Goal: Information Seeking & Learning: Learn about a topic

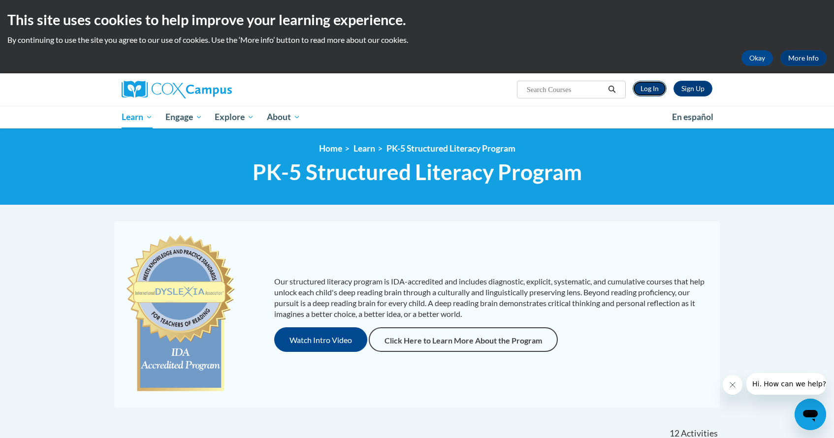
click at [653, 89] on link "Log In" at bounding box center [649, 89] width 34 height 16
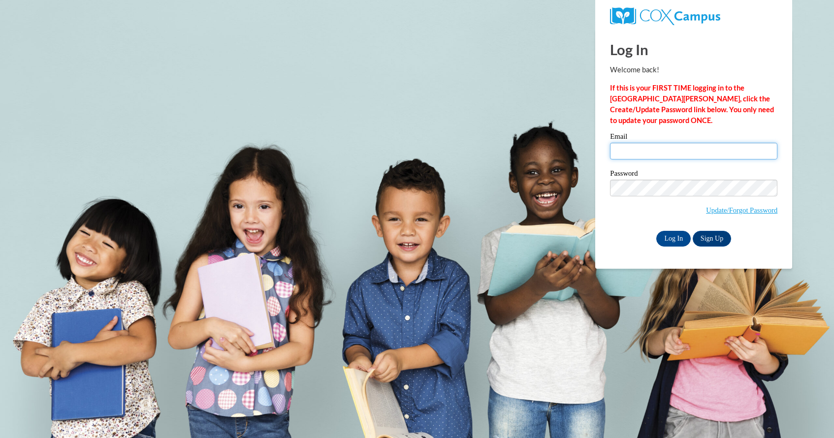
click at [644, 157] on input "Email" at bounding box center [693, 151] width 167 height 17
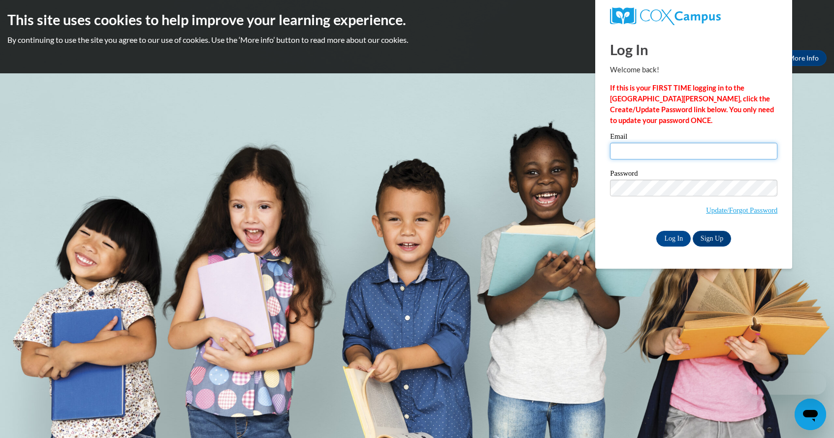
type input "mharris7@butler.edu"
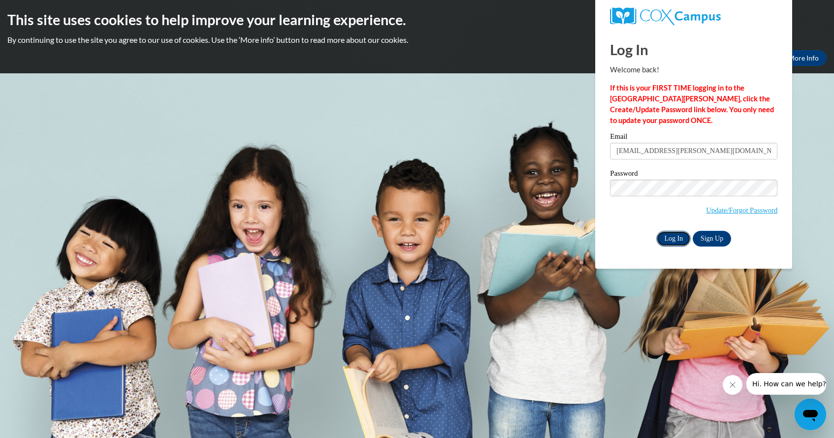
click at [673, 238] on input "Log In" at bounding box center [673, 239] width 34 height 16
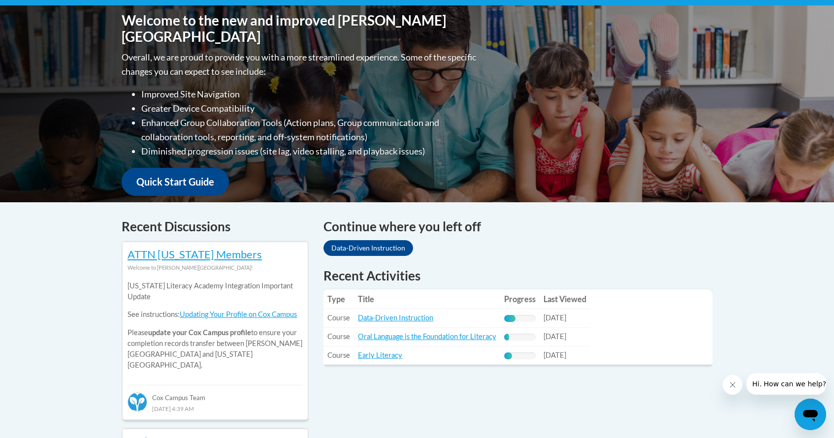
scroll to position [226, 0]
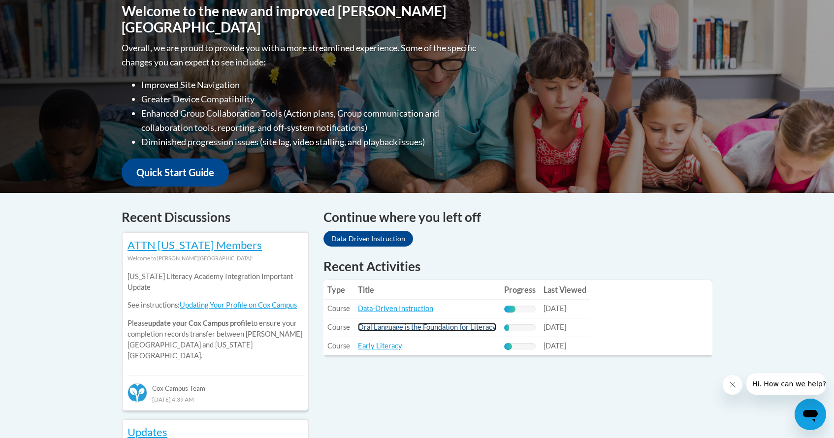
click at [398, 328] on link "Oral Language is the Foundation for Literacy" at bounding box center [427, 327] width 138 height 8
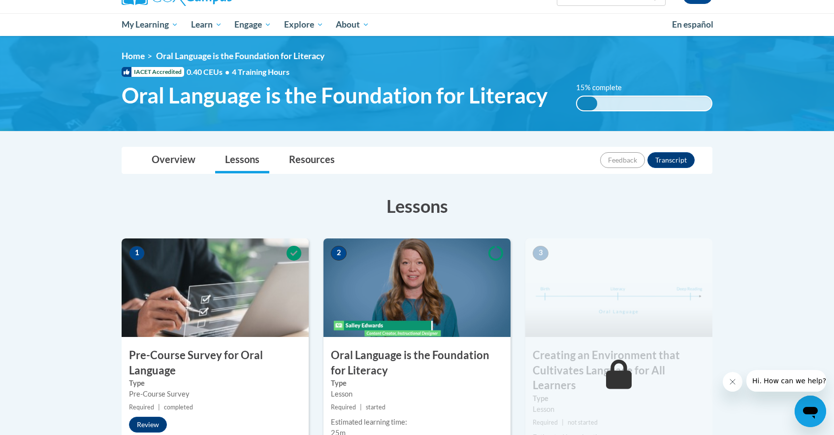
scroll to position [78, 0]
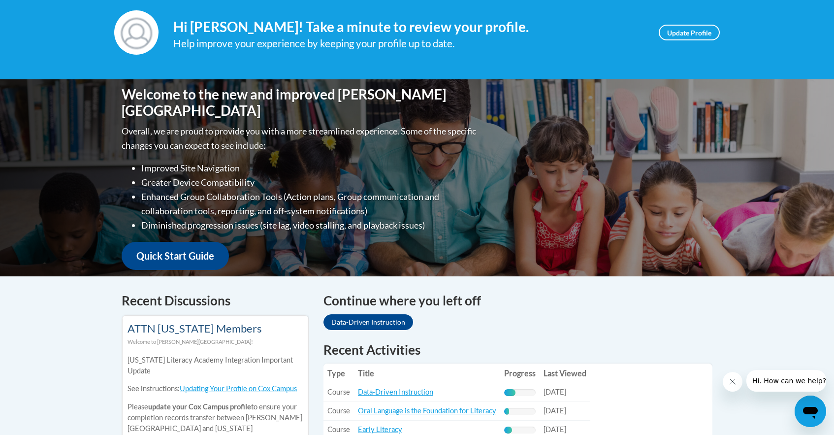
scroll to position [139, 0]
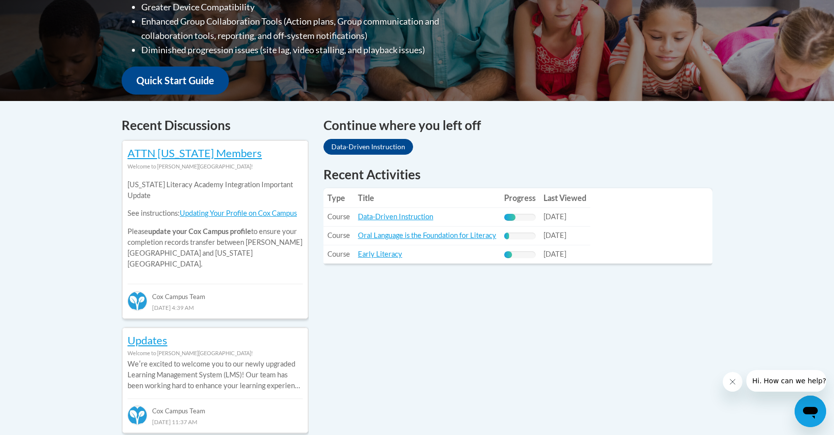
scroll to position [313, 0]
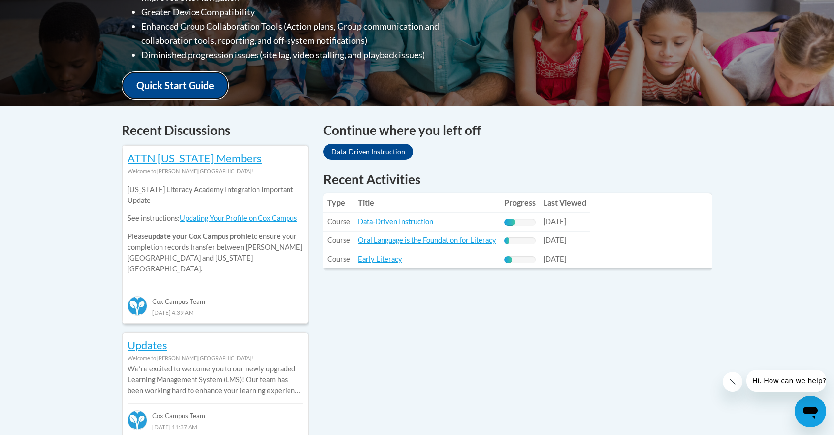
click at [188, 84] on link "Quick Start Guide" at bounding box center [175, 85] width 107 height 28
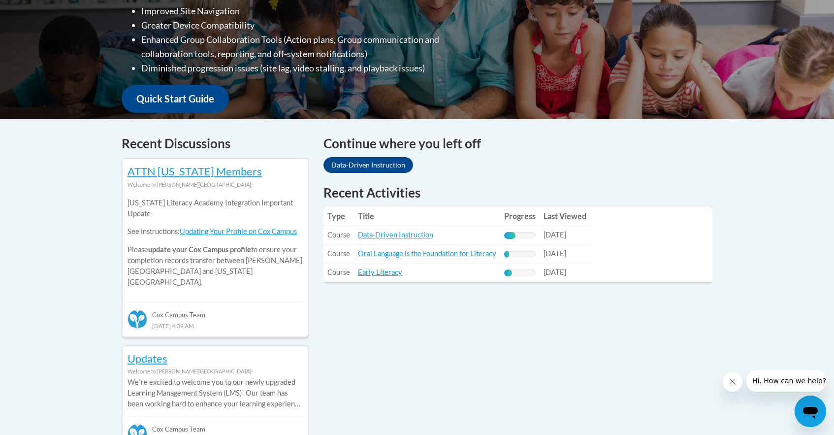
scroll to position [295, 0]
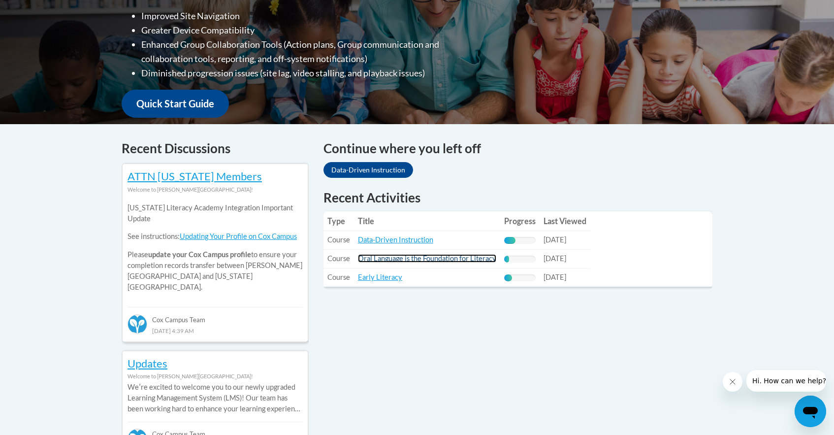
click at [412, 259] on link "Oral Language is the Foundation for Literacy" at bounding box center [427, 258] width 138 height 8
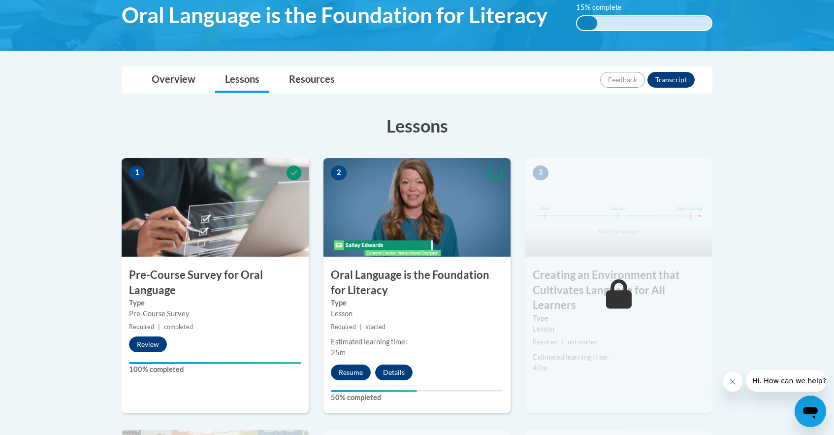
scroll to position [193, 0]
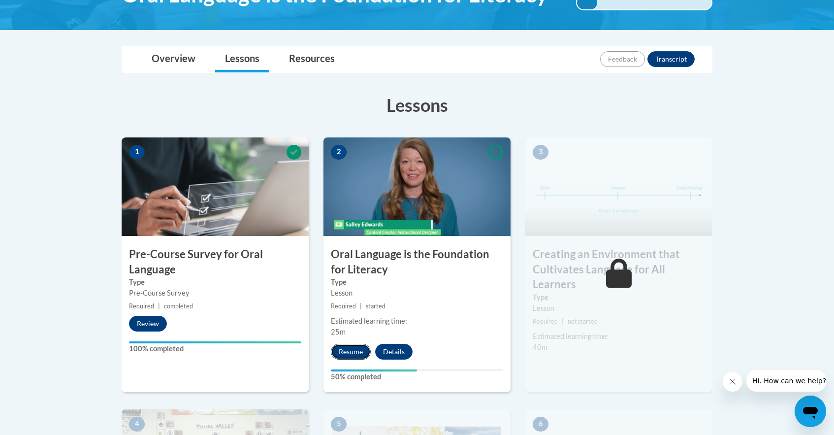
click at [359, 351] on button "Resume" at bounding box center [351, 351] width 40 height 16
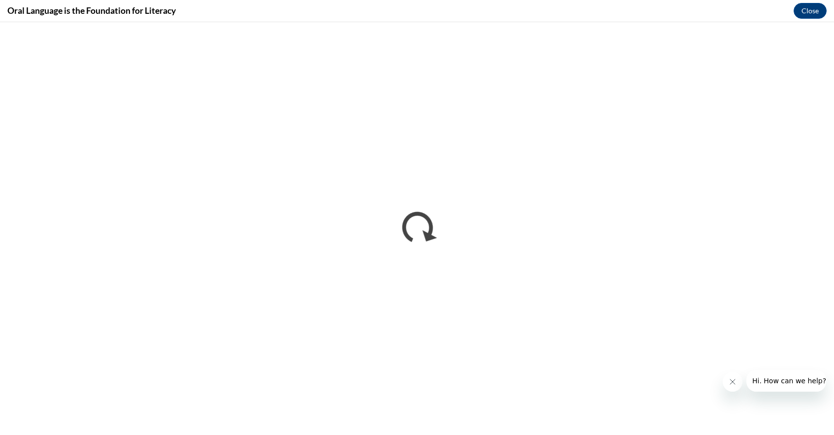
scroll to position [0, 0]
